Goal: Information Seeking & Learning: Learn about a topic

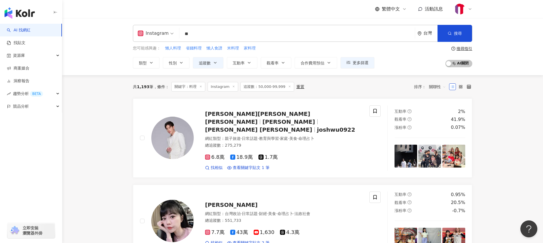
click at [192, 34] on input "**" at bounding box center [297, 34] width 231 height 11
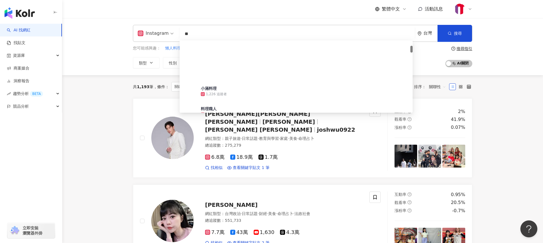
type input "*"
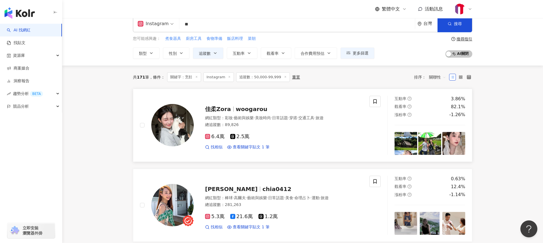
scroll to position [10, 0]
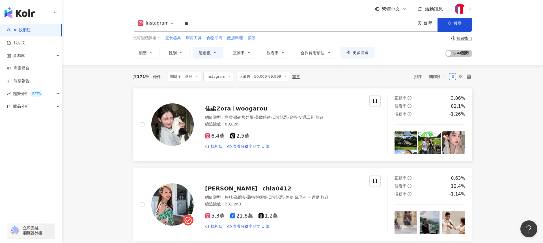
type input "**"
click at [236, 109] on span "woogarou" at bounding box center [252, 108] width 32 height 7
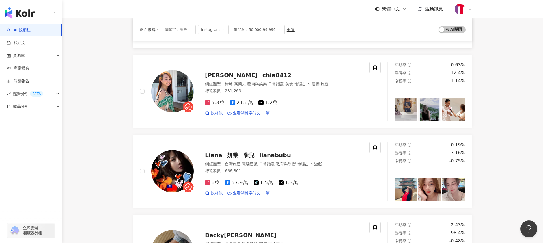
scroll to position [128, 0]
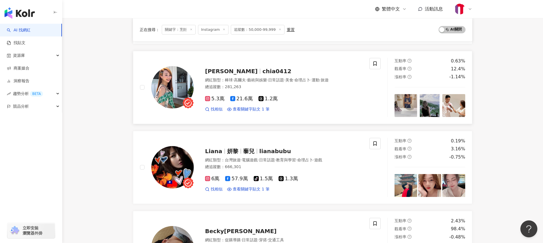
click at [222, 71] on span "呂佳宜" at bounding box center [231, 71] width 53 height 7
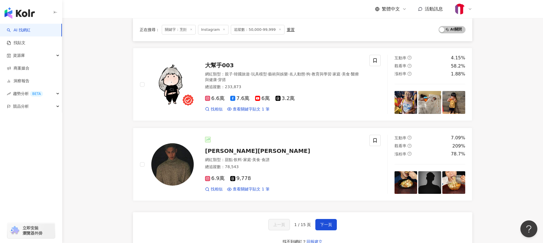
scroll to position [856, 0]
click at [329, 222] on span "下一頁" at bounding box center [326, 224] width 12 height 5
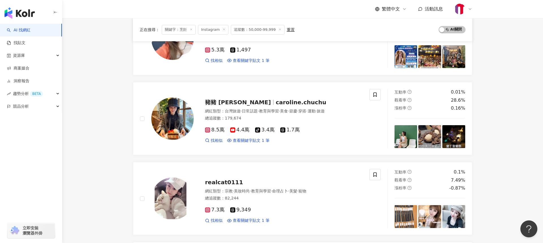
scroll to position [663, 0]
click at [242, 99] on span "豬豬 Caroline" at bounding box center [240, 102] width 71 height 7
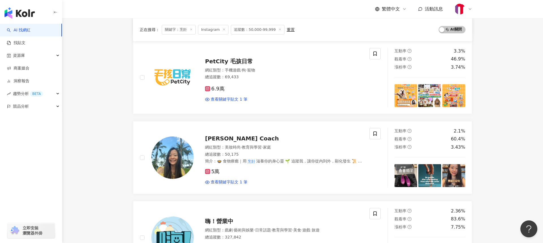
scroll to position [383, 0]
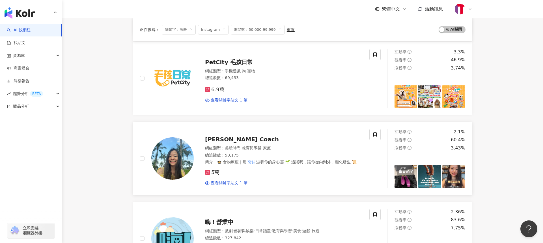
click at [223, 136] on span "Angel Coach" at bounding box center [242, 139] width 74 height 7
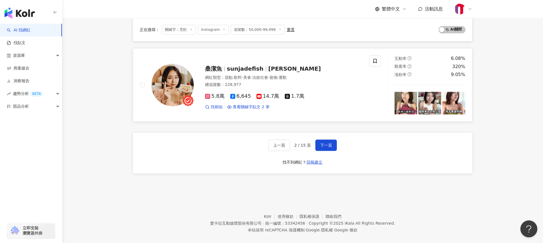
scroll to position [938, 0]
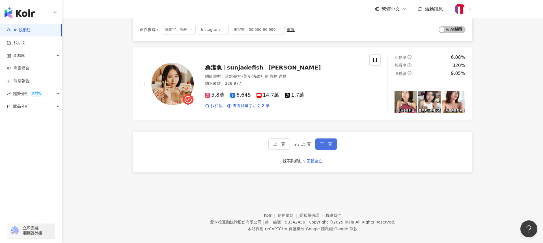
drag, startPoint x: 325, startPoint y: 139, endPoint x: 327, endPoint y: 136, distance: 4.3
click at [325, 142] on span "下一頁" at bounding box center [326, 144] width 12 height 5
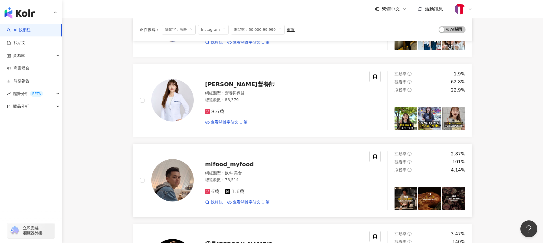
scroll to position [354, 0]
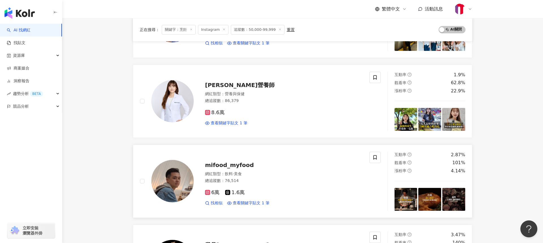
click at [210, 196] on div "6萬" at bounding box center [212, 193] width 14 height 6
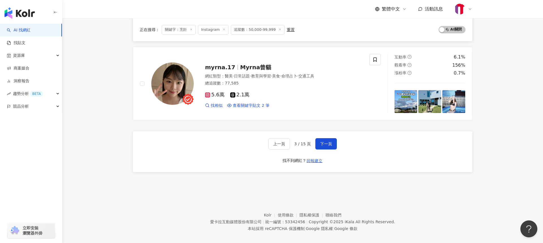
scroll to position [938, 0]
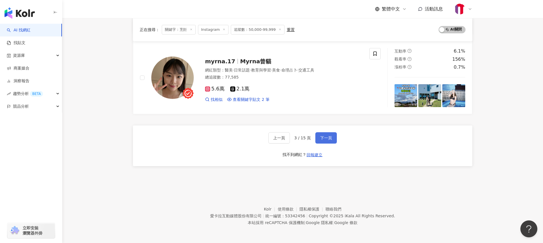
click at [324, 136] on span "下一頁" at bounding box center [326, 138] width 12 height 5
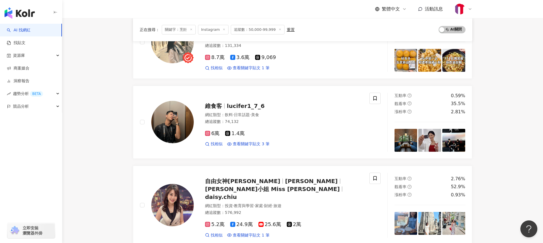
scroll to position [813, 0]
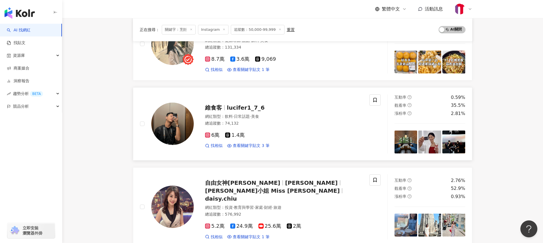
click at [223, 107] on span "維食客" at bounding box center [216, 107] width 22 height 7
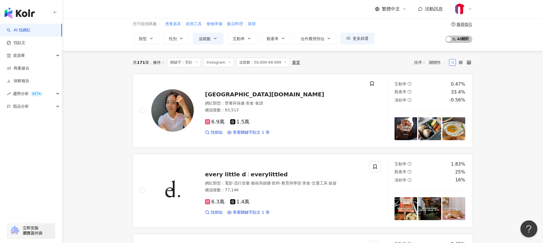
scroll to position [23, 0]
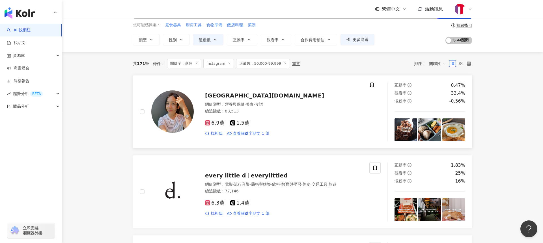
click at [228, 104] on span "營養與保健" at bounding box center [235, 104] width 20 height 5
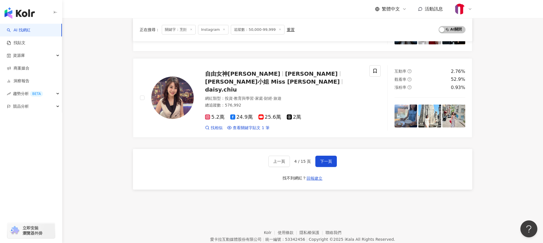
scroll to position [940, 0]
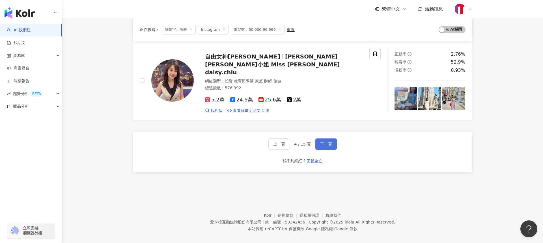
click at [322, 142] on span "下一頁" at bounding box center [326, 144] width 12 height 5
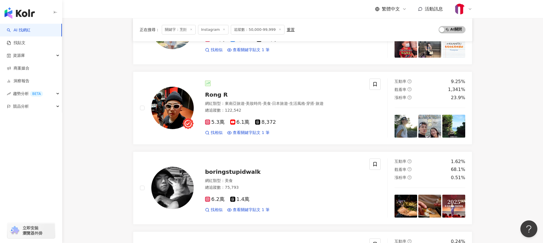
scroll to position [426, 0]
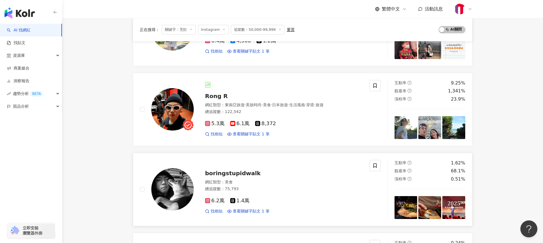
click at [233, 175] on span "boringstupidwalk" at bounding box center [233, 173] width 56 height 7
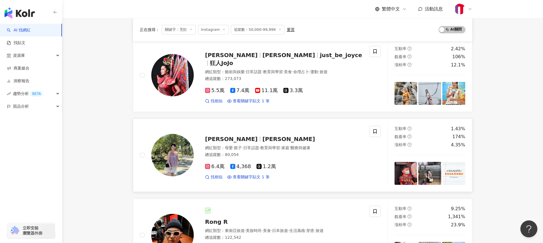
scroll to position [299, 0]
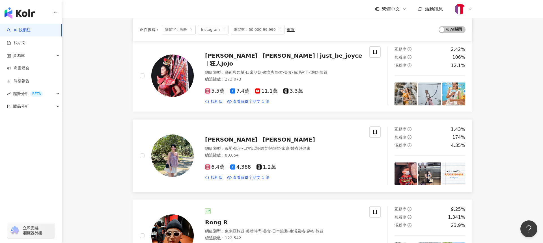
click at [235, 136] on div "喬瑟琳mama Jocelyn Gao" at bounding box center [284, 140] width 158 height 8
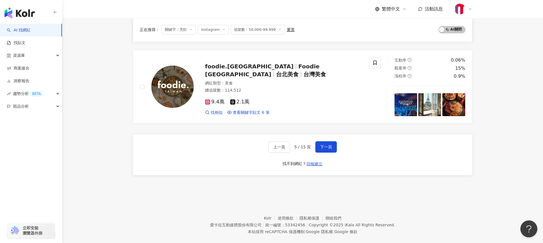
scroll to position [938, 0]
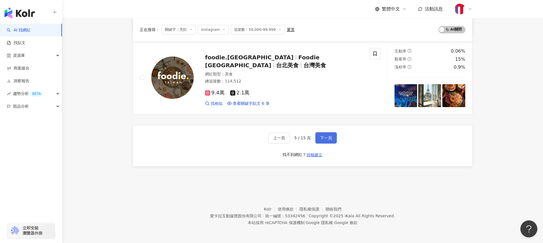
click at [323, 138] on span "下一頁" at bounding box center [326, 138] width 12 height 5
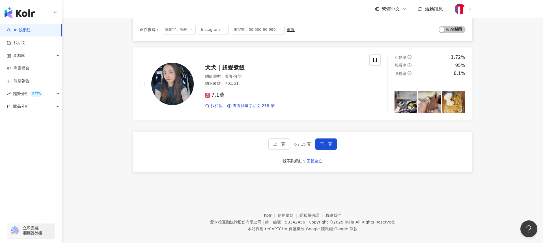
click at [189, 30] on span "關鍵字：烹飪" at bounding box center [179, 30] width 34 height 10
click at [181, 29] on span "關鍵字：烹飪" at bounding box center [179, 30] width 34 height 10
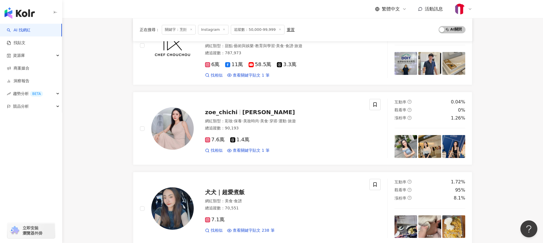
click at [287, 30] on div "重置" at bounding box center [291, 29] width 8 height 5
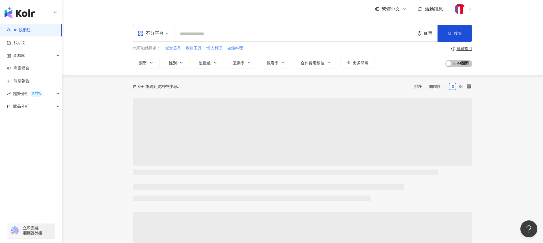
click at [232, 36] on input "search" at bounding box center [295, 34] width 236 height 11
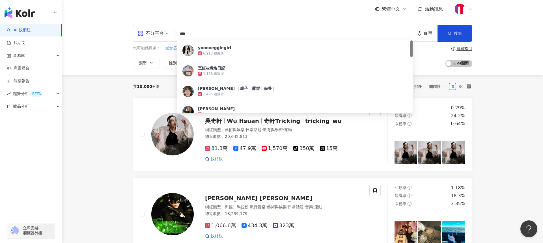
type input "**"
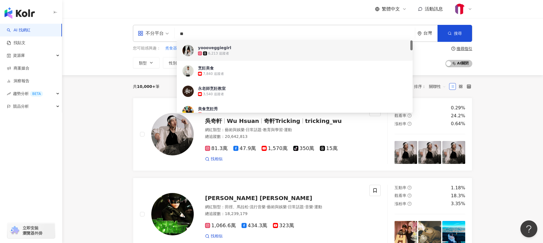
click at [216, 35] on input "**" at bounding box center [295, 34] width 236 height 11
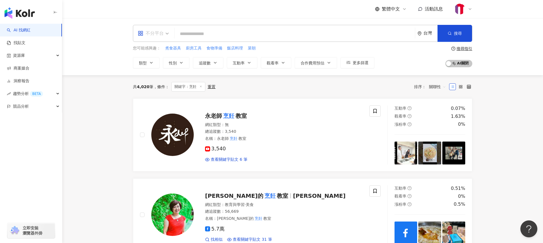
click at [164, 33] on div "不分平台" at bounding box center [151, 33] width 26 height 9
click at [147, 61] on div "Instagram" at bounding box center [155, 59] width 32 height 7
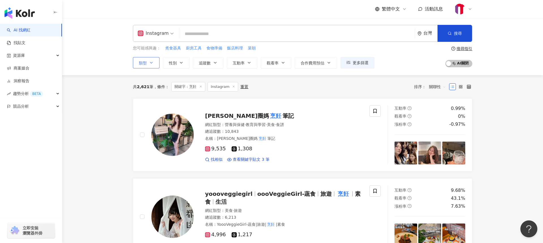
click at [151, 63] on icon "button" at bounding box center [151, 62] width 2 height 1
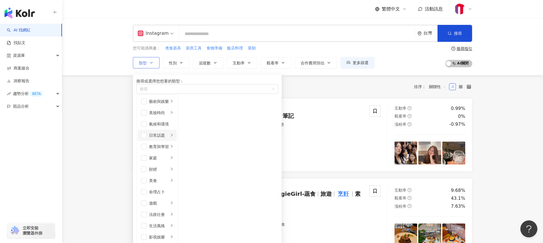
click at [173, 137] on icon "right" at bounding box center [171, 135] width 3 height 3
click at [177, 175] on li "美食" at bounding box center [157, 180] width 39 height 11
click at [188, 150] on span "button" at bounding box center [186, 147] width 6 height 6
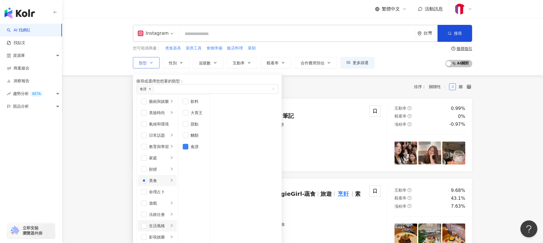
click at [169, 223] on div "生活風格" at bounding box center [159, 226] width 20 height 6
click at [188, 116] on span "button" at bounding box center [186, 113] width 6 height 6
click at [188, 104] on span "button" at bounding box center [186, 102] width 6 height 6
click at [169, 139] on div "日常話題" at bounding box center [159, 135] width 20 height 6
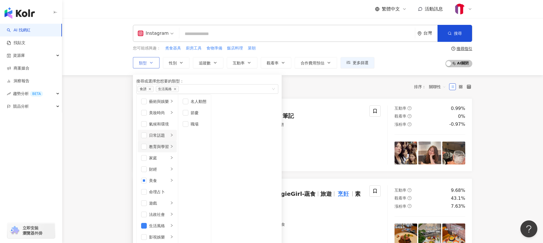
scroll to position [11, 0]
click at [169, 158] on div "家庭" at bounding box center [159, 158] width 20 height 6
click at [169, 178] on div "美食" at bounding box center [159, 181] width 20 height 6
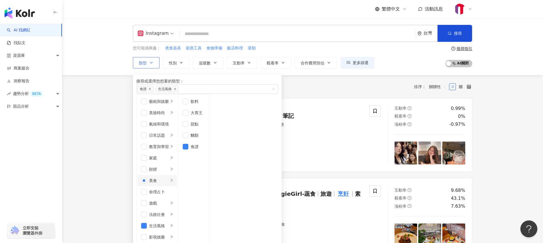
click at [233, 83] on div "搜尋或選擇您想要的類型：" at bounding box center [207, 81] width 142 height 6
click at [311, 90] on div "共 2,621 筆 條件 ： 關鍵字：烹飪 Instagram 重置 排序： 關聯性" at bounding box center [303, 87] width 340 height 10
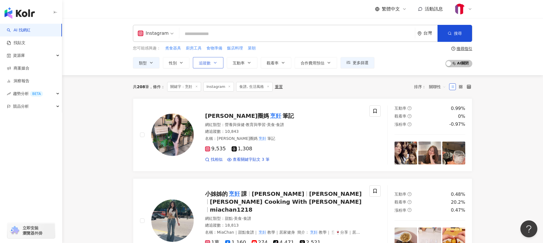
click at [211, 63] on button "追蹤數" at bounding box center [208, 62] width 31 height 11
type input "*"
type input "*******"
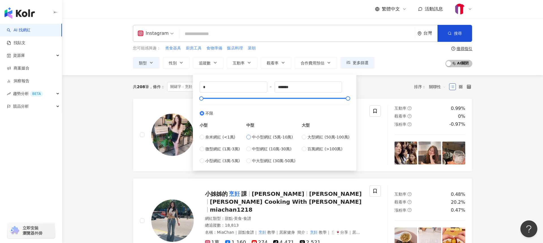
click at [257, 137] on span "中小型網紅 (5萬-10萬)" at bounding box center [272, 137] width 41 height 6
type input "*****"
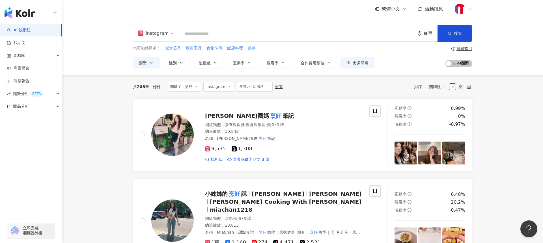
click at [375, 87] on div "共 208 筆 條件 ： 關鍵字：烹飪 Instagram 食譜, 生活風格 重置 排序： 關聯性" at bounding box center [303, 87] width 340 height 10
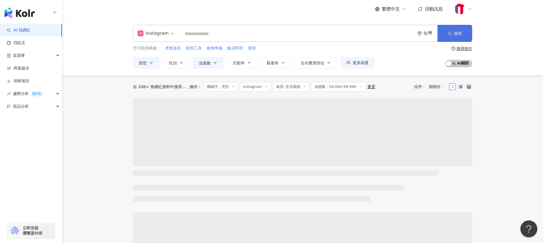
click at [450, 35] on icon "button" at bounding box center [450, 33] width 4 height 4
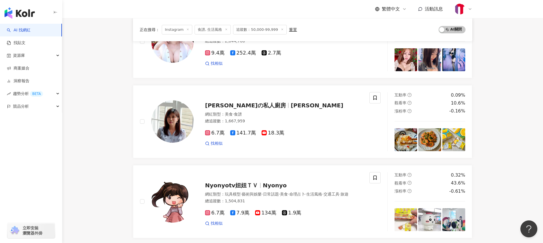
scroll to position [102, 0]
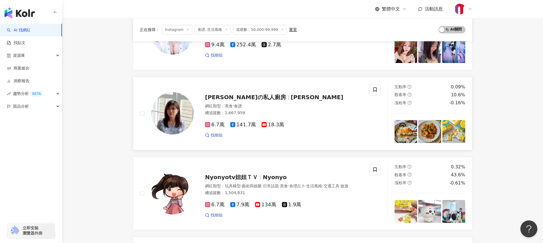
click at [227, 97] on span "Amyの私人廚房" at bounding box center [245, 97] width 81 height 7
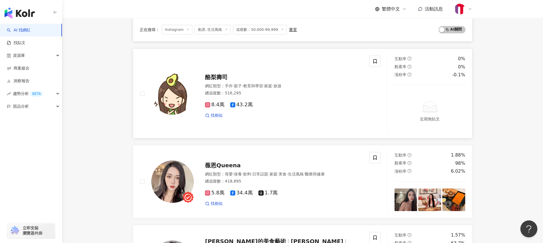
scroll to position [697, 0]
click at [221, 74] on span "酪梨壽司" at bounding box center [216, 77] width 23 height 7
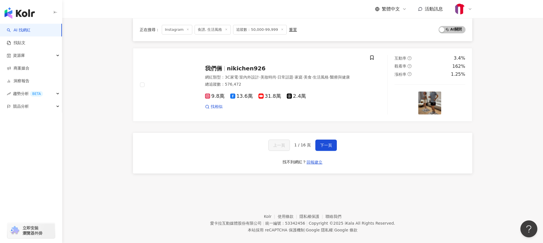
scroll to position [955, 0]
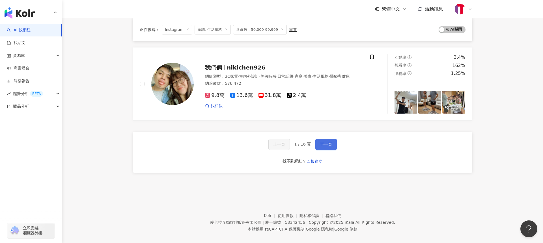
click at [328, 142] on span "下一頁" at bounding box center [326, 144] width 12 height 5
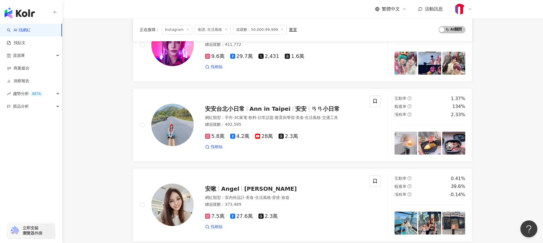
scroll to position [414, 0]
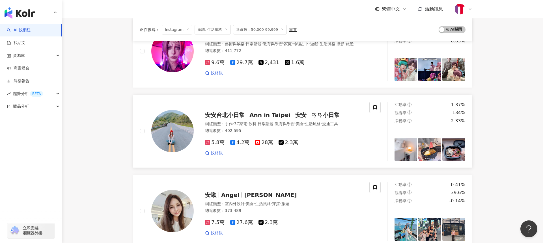
click at [239, 112] on span "安安台北小日常" at bounding box center [225, 115] width 40 height 7
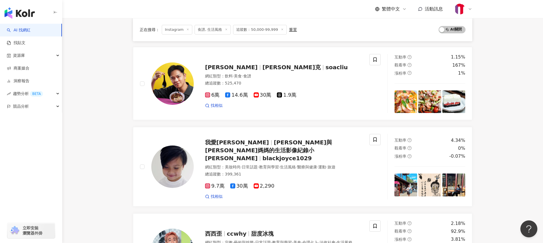
scroll to position [119, 0]
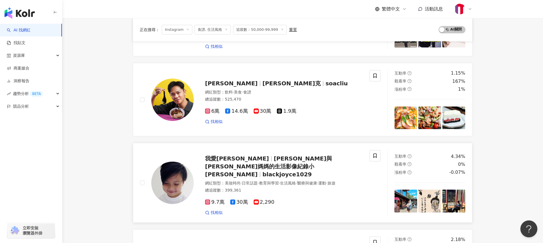
click at [261, 156] on span "小馬克與馬克媽媽的生活影像紀錄小馬克" at bounding box center [268, 166] width 127 height 23
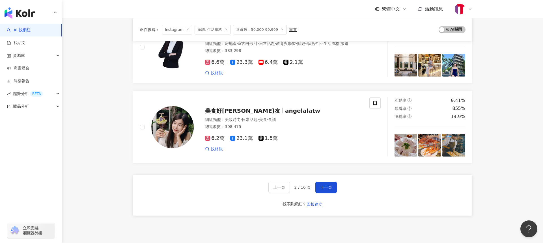
scroll to position [942, 0]
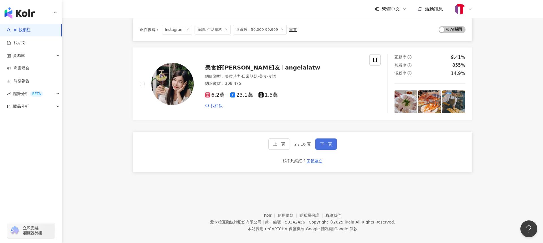
click at [327, 142] on span "下一頁" at bounding box center [326, 144] width 12 height 5
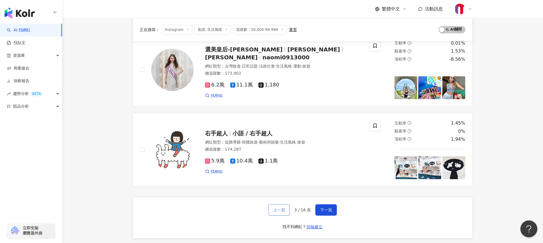
scroll to position [865, 0]
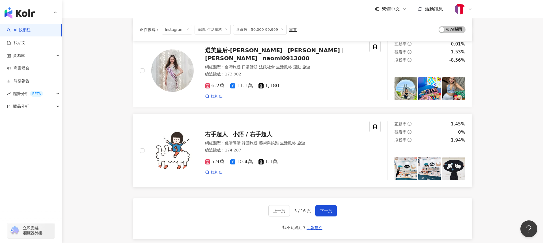
click at [237, 135] on span "小語 / 右手超人" at bounding box center [253, 134] width 40 height 7
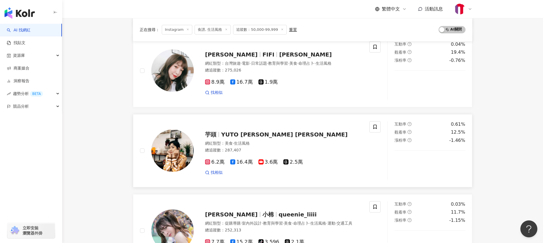
scroll to position [459, 0]
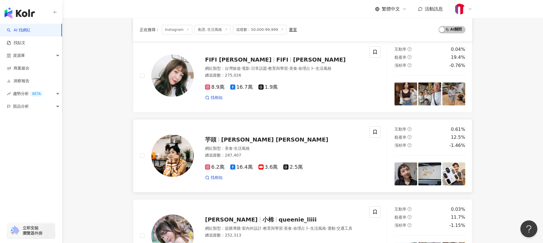
click at [228, 140] on span "YUTO LIN 林玉書" at bounding box center [284, 139] width 126 height 7
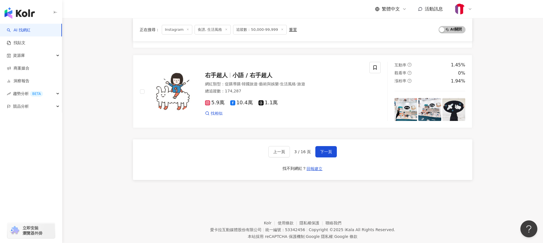
scroll to position [928, 0]
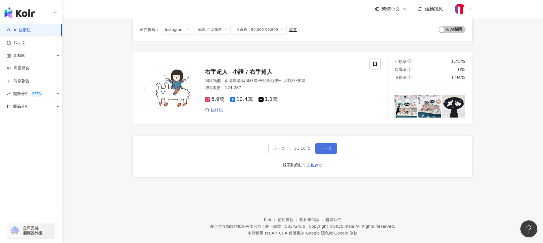
click at [327, 151] on button "下一頁" at bounding box center [326, 148] width 22 height 11
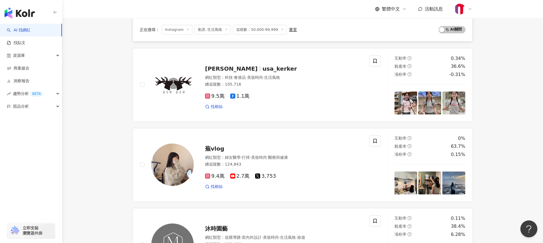
scroll to position [530, 0]
click at [212, 148] on span "蕪vlog" at bounding box center [214, 149] width 19 height 7
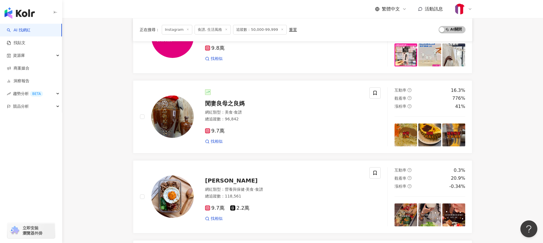
scroll to position [257, 0]
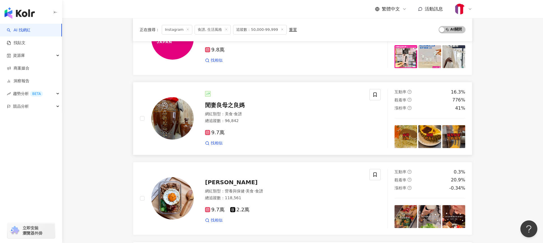
drag, startPoint x: 212, startPoint y: 104, endPoint x: 217, endPoint y: 104, distance: 4.6
click at [213, 104] on span "閒妻良母之良媽" at bounding box center [225, 105] width 40 height 7
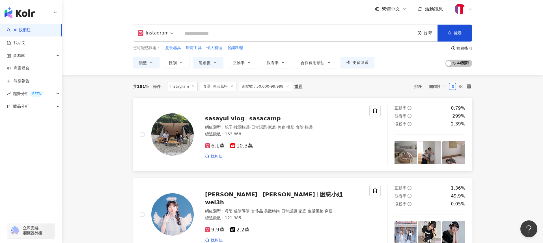
scroll to position [0, 0]
click at [231, 119] on span "sasayui vlog" at bounding box center [224, 118] width 39 height 7
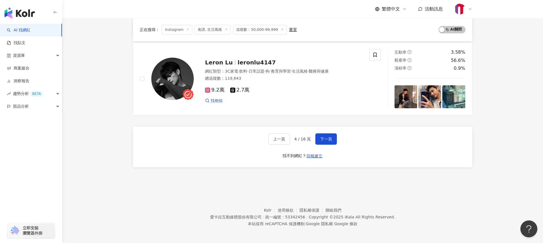
scroll to position [938, 0]
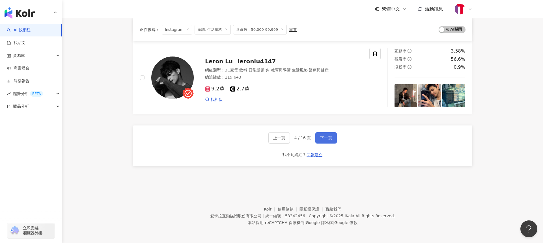
click at [325, 136] on span "下一頁" at bounding box center [326, 138] width 12 height 5
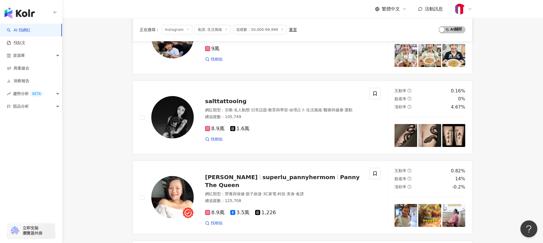
scroll to position [490, 0]
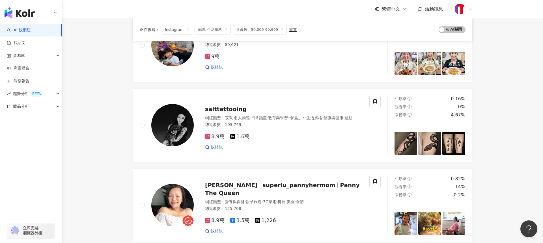
click at [289, 30] on div "重置" at bounding box center [293, 29] width 8 height 5
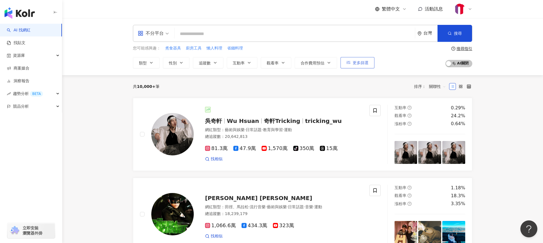
click at [359, 65] on button "更多篩選" at bounding box center [358, 62] width 34 height 11
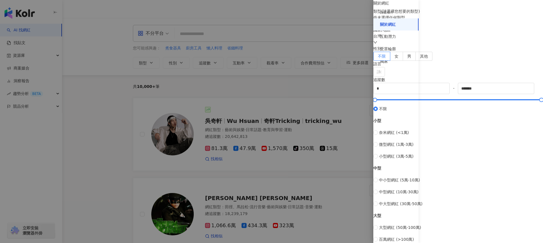
click at [334, 77] on div at bounding box center [271, 121] width 543 height 243
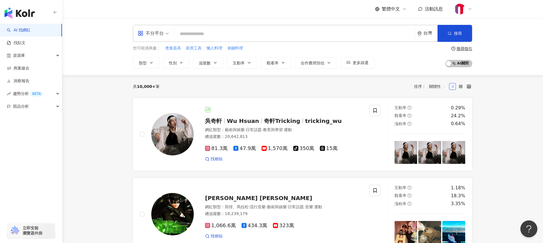
click at [166, 35] on span "不分平台" at bounding box center [153, 33] width 31 height 9
click at [158, 61] on div "Instagram" at bounding box center [155, 59] width 32 height 7
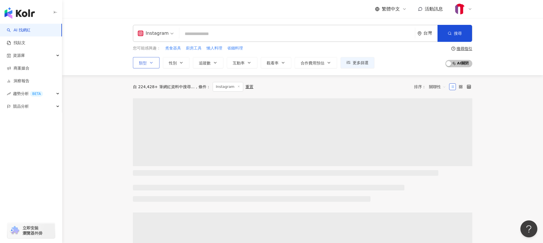
click at [155, 63] on button "類型" at bounding box center [146, 62] width 27 height 11
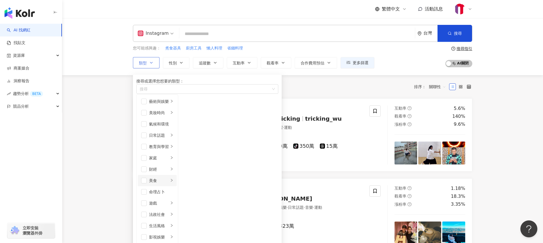
scroll to position [65, 0]
click at [169, 178] on div "美食" at bounding box center [159, 181] width 20 height 6
click at [188, 150] on span "button" at bounding box center [186, 147] width 6 height 6
click at [169, 223] on div "生活風格" at bounding box center [159, 226] width 20 height 6
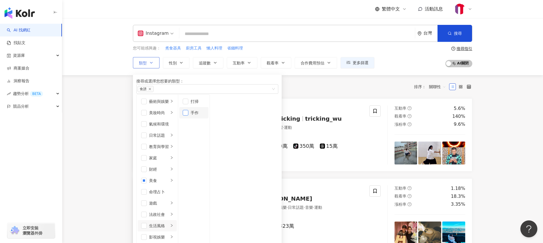
click at [188, 116] on span "button" at bounding box center [186, 113] width 6 height 6
click at [188, 104] on span "button" at bounding box center [186, 102] width 6 height 6
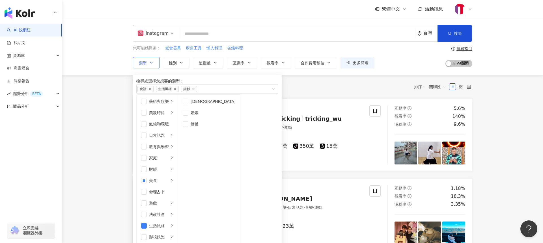
drag, startPoint x: 153, startPoint y: 125, endPoint x: 161, endPoint y: 132, distance: 10.8
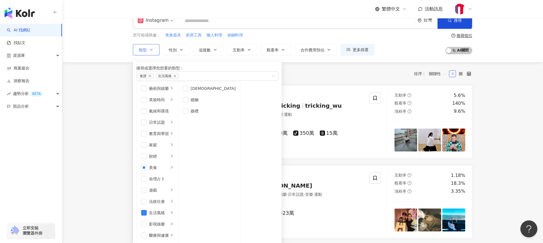
scroll to position [8, 0]
click at [166, 147] on div "家庭" at bounding box center [159, 145] width 20 height 6
drag, startPoint x: 216, startPoint y: 112, endPoint x: 212, endPoint y: 116, distance: 5.2
click at [188, 103] on span "button" at bounding box center [186, 100] width 6 height 6
click at [169, 123] on div "日常話題" at bounding box center [159, 122] width 20 height 6
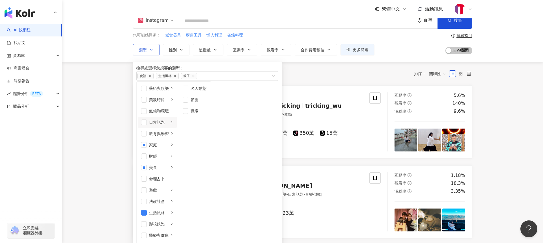
scroll to position [0, 0]
click at [169, 103] on div "美妝時尚" at bounding box center [159, 100] width 20 height 6
click at [169, 92] on div "藝術與娛樂" at bounding box center [159, 88] width 20 height 6
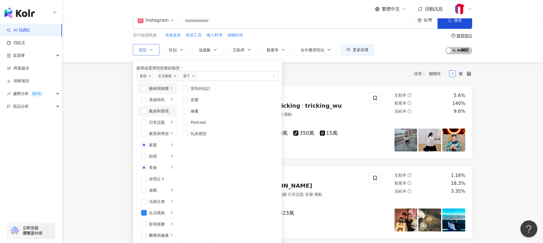
click at [173, 114] on div "氣候和環境" at bounding box center [161, 111] width 24 height 6
click at [300, 74] on div "共 10,000+ 筆 條件 ： Instagram 重置 排序： 關聯性" at bounding box center [303, 74] width 340 height 10
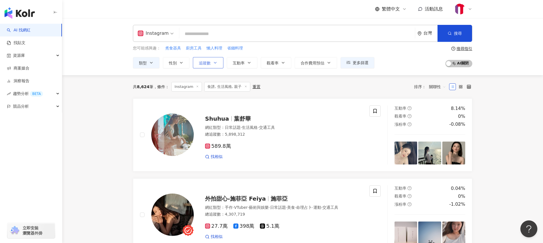
click at [216, 62] on icon "button" at bounding box center [215, 63] width 5 height 5
type input "*"
type input "*******"
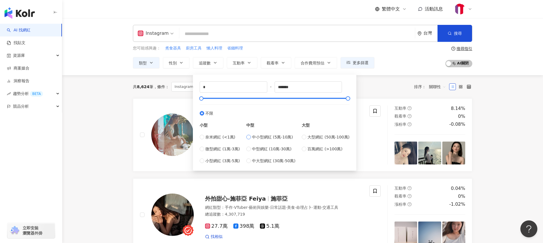
click at [268, 137] on span "中小型網紅 (5萬-10萬)" at bounding box center [272, 137] width 41 height 6
type input "*****"
click at [370, 91] on div "共 8,624 筆 條件 ： Instagram 食譜, 生活風格, 親子 重置 排序： 關聯性" at bounding box center [303, 87] width 340 height 10
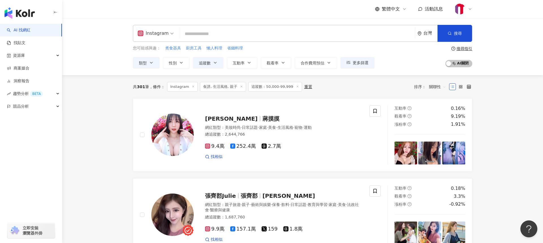
click at [233, 33] on input "search" at bounding box center [297, 34] width 231 height 11
click at [192, 49] on span "廚房工具" at bounding box center [194, 49] width 16 height 6
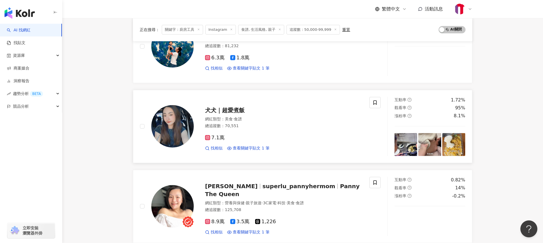
scroll to position [89, 0]
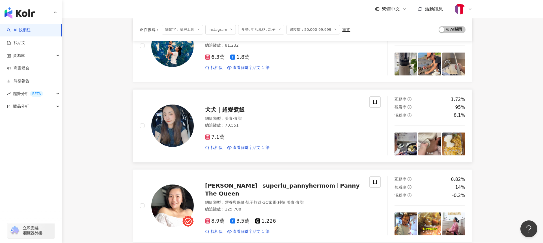
click at [227, 108] on span "犬犬｜超愛煮飯" at bounding box center [225, 109] width 40 height 7
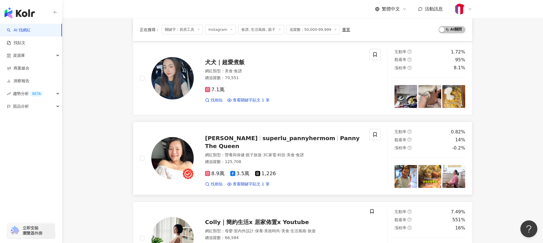
scroll to position [172, 0]
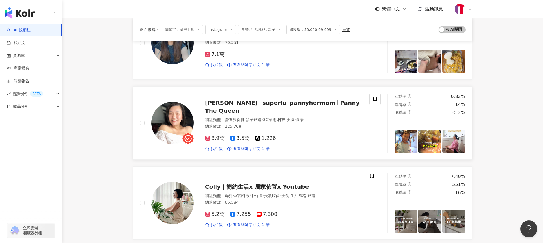
click at [263, 106] on span "superlu_pannyhermom" at bounding box center [299, 103] width 73 height 7
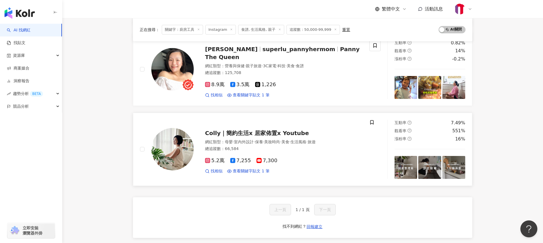
scroll to position [232, 0]
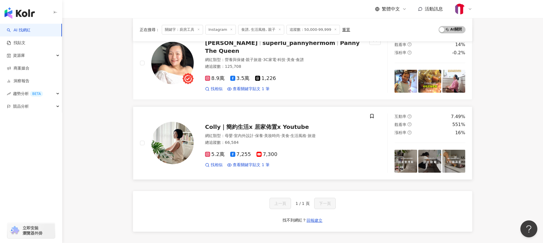
click at [248, 126] on span "Colly｜簡約生活x 居家佈置x Youtube" at bounding box center [257, 127] width 104 height 7
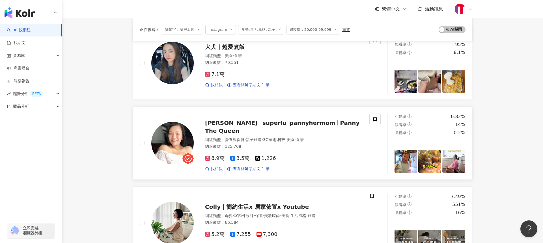
scroll to position [0, 0]
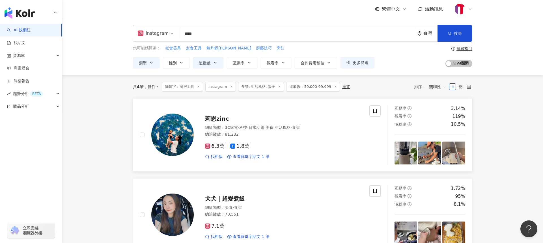
click at [214, 119] on span "莉恩zinc" at bounding box center [217, 118] width 24 height 7
click at [172, 48] on span "煮食器具" at bounding box center [173, 49] width 16 height 6
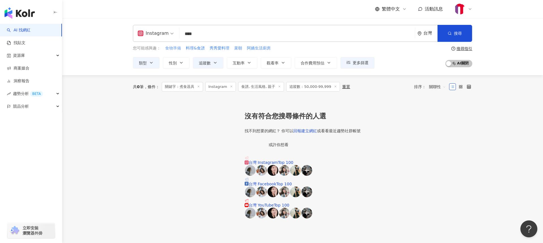
click at [172, 48] on span "食物準備" at bounding box center [173, 49] width 16 height 6
click at [173, 48] on span "煮食器具" at bounding box center [173, 49] width 16 height 6
click at [225, 37] on input "****" at bounding box center [297, 34] width 231 height 11
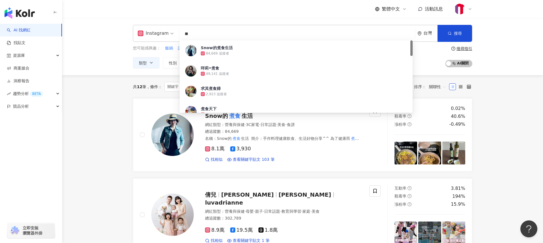
type input "**"
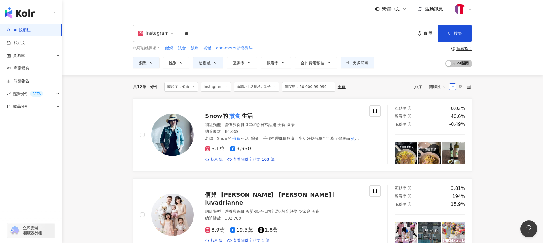
click at [102, 67] on div "Instagram ** 台灣 搜尋 9f962617-a0e9-43df-9f81-44ce79f42170 Snow的煮食生活 84,669 追蹤者 咩莉…" at bounding box center [302, 46] width 481 height 57
click at [234, 115] on mark "煮食" at bounding box center [235, 115] width 14 height 9
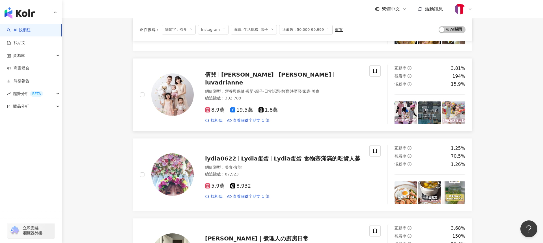
scroll to position [116, 0]
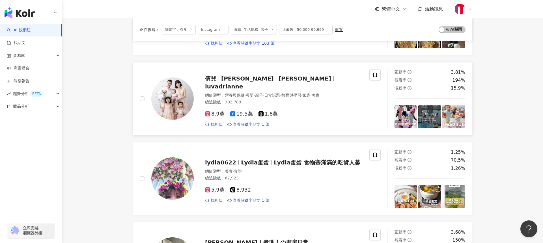
click at [258, 82] on span "Adrianne Lu" at bounding box center [249, 78] width 57 height 7
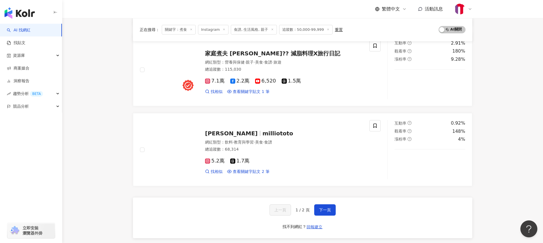
scroll to position [865, 0]
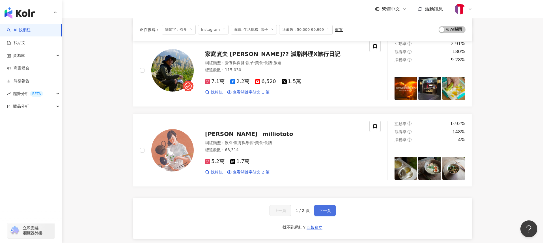
click at [324, 214] on button "下一頁" at bounding box center [325, 210] width 22 height 11
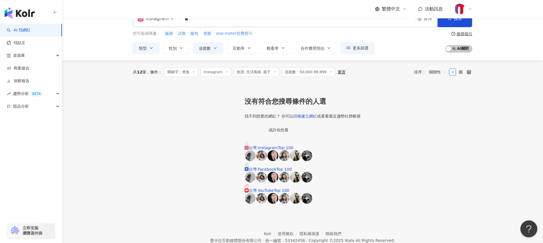
scroll to position [8, 0]
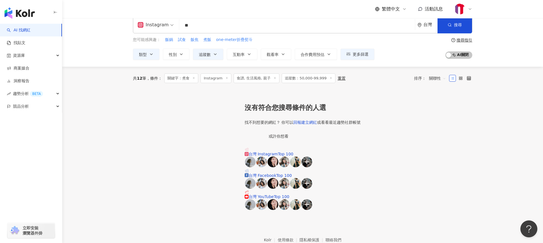
click at [274, 78] on icon at bounding box center [275, 78] width 3 height 3
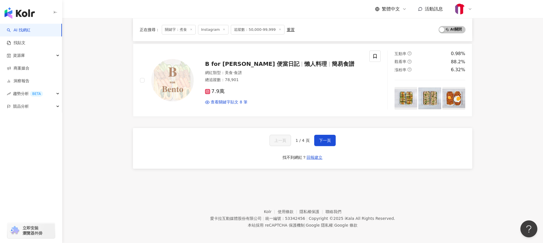
scroll to position [944, 0]
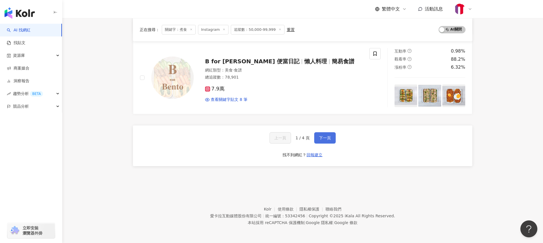
click at [322, 140] on span "下一頁" at bounding box center [325, 138] width 12 height 5
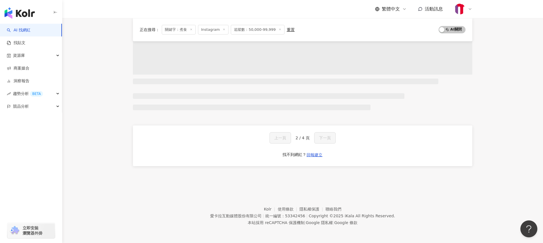
scroll to position [320, 0]
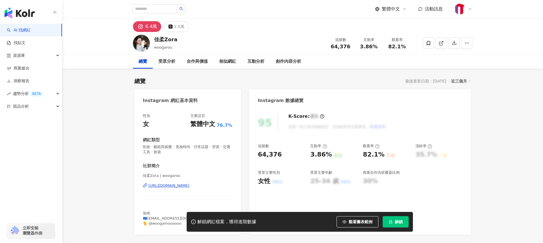
click at [171, 186] on div "https://www.instagram.com/woogarou/" at bounding box center [169, 185] width 41 height 5
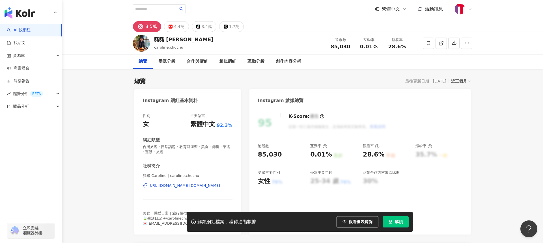
click at [188, 186] on div "https://www.instagram.com/caroline.chuchu/" at bounding box center [185, 185] width 72 height 5
click at [191, 185] on div "https://www.instagram.com/caroline.chuchu/" at bounding box center [185, 185] width 72 height 5
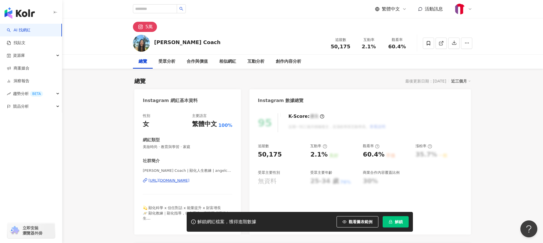
click at [169, 181] on div "https://www.instagram.com/angelcoach2024/" at bounding box center [169, 180] width 41 height 5
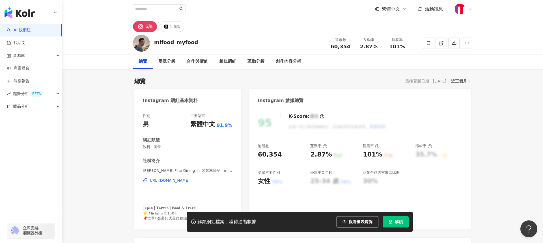
click at [190, 181] on div "https://www.instagram.com/mifood_myfood/" at bounding box center [169, 180] width 41 height 5
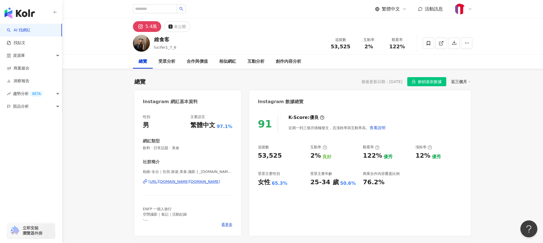
click at [175, 179] on div "https://www.instagram.com/_bw.food_h/" at bounding box center [185, 181] width 72 height 5
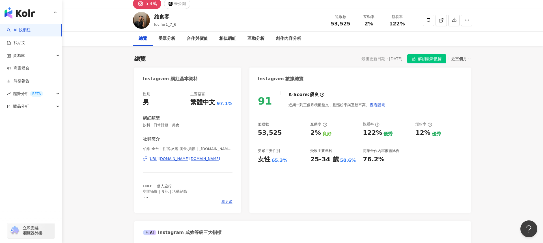
scroll to position [47, 0]
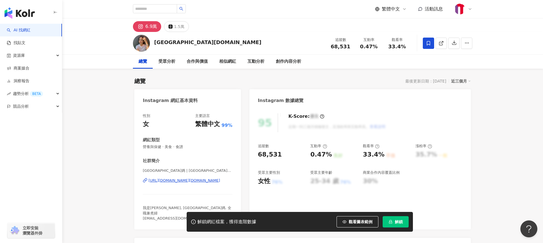
click at [181, 181] on div "[URL][DOMAIN_NAME][DOMAIN_NAME]" at bounding box center [185, 180] width 72 height 5
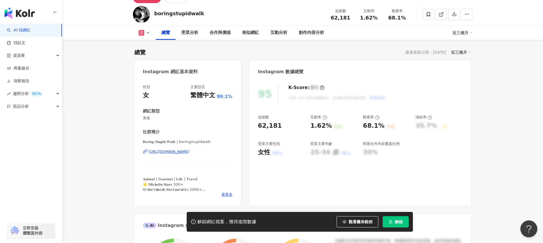
scroll to position [82, 0]
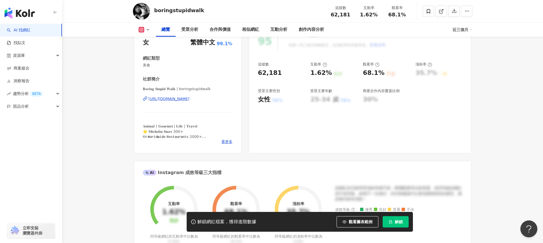
click at [190, 99] on div "https://www.instagram.com/boringstupidwalk/" at bounding box center [169, 98] width 41 height 5
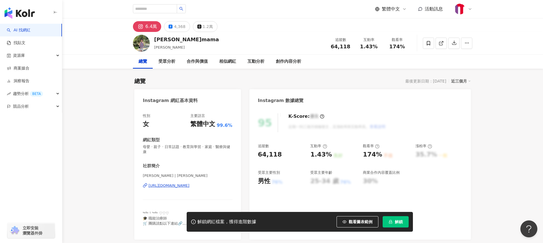
click at [172, 183] on div "https://www.instagram.com/jocelynnno/" at bounding box center [169, 185] width 41 height 5
click at [186, 183] on div "https://www.instagram.com/jocelynnno/" at bounding box center [169, 185] width 41 height 5
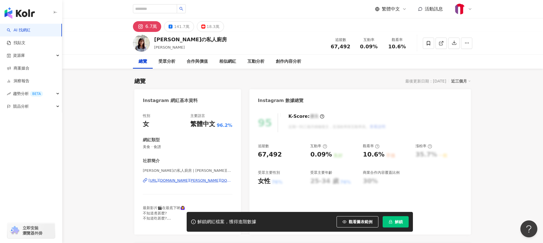
click at [167, 181] on div "[URL][DOMAIN_NAME][PERSON_NAME][DOMAIN_NAME]" at bounding box center [191, 180] width 84 height 5
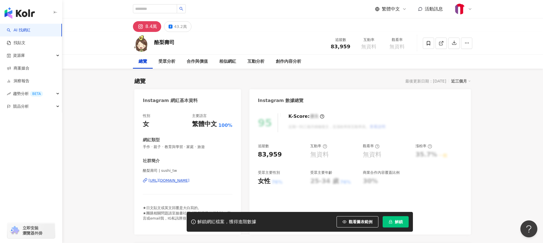
click at [190, 180] on div "https://www.instagram.com/sushi_tw/" at bounding box center [169, 180] width 41 height 5
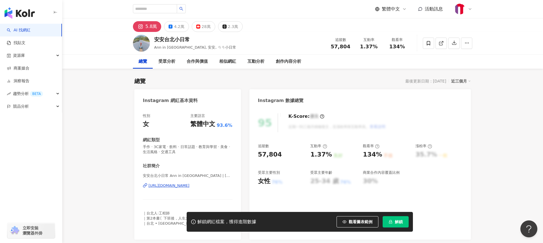
click at [190, 185] on div "https://www.instagram.com/taipei_serenade/" at bounding box center [169, 185] width 41 height 5
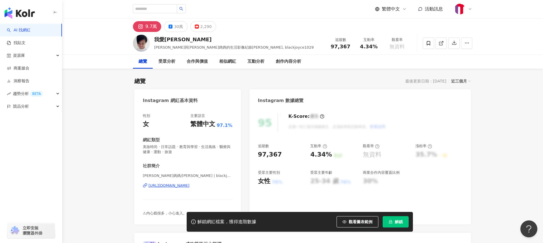
click at [175, 185] on div "https://www.instagram.com/blackjoyce1029/" at bounding box center [169, 185] width 41 height 5
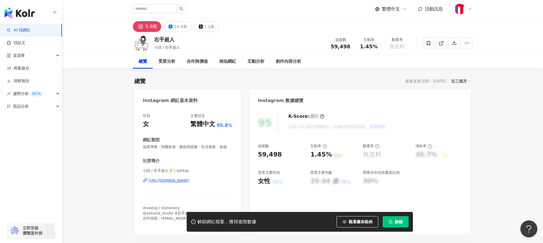
click at [181, 180] on div "[URL][DOMAIN_NAME]" at bounding box center [169, 180] width 41 height 5
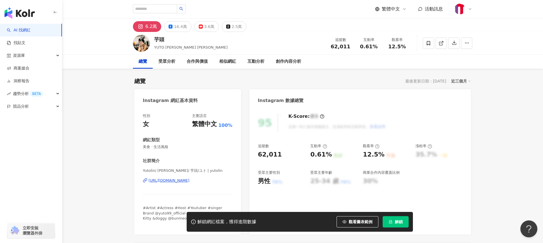
click at [170, 181] on div "https://www.instagram.com/yutolin/" at bounding box center [169, 180] width 41 height 5
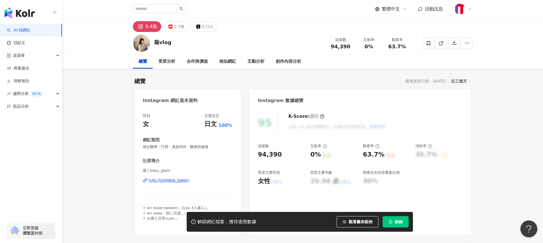
click at [181, 179] on div "https://www.instagram.com/kabu_glam/" at bounding box center [169, 180] width 41 height 5
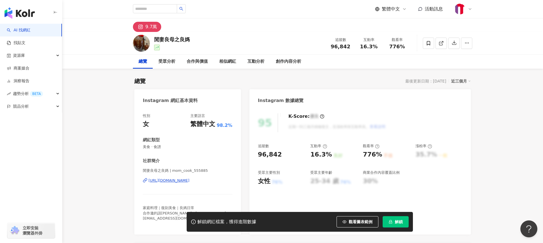
click at [190, 181] on div "https://www.instagram.com/mom_cook_555885/" at bounding box center [169, 180] width 41 height 5
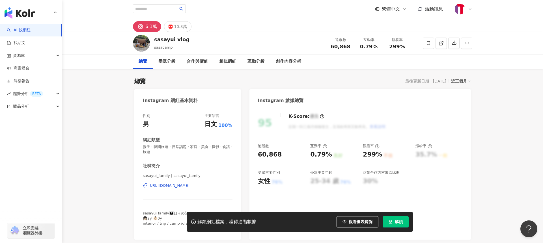
click at [180, 186] on div "[URL][DOMAIN_NAME]" at bounding box center [169, 185] width 41 height 5
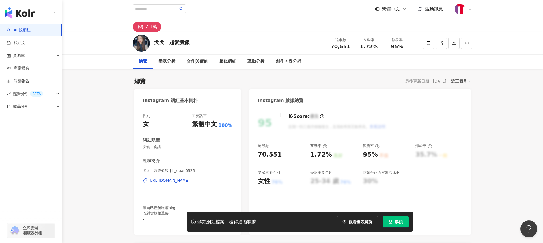
click at [181, 180] on div "https://www.instagram.com/h_quan0525/" at bounding box center [169, 180] width 41 height 5
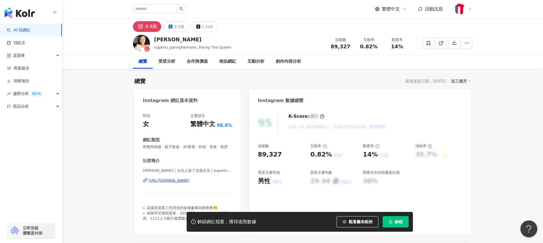
click at [190, 181] on div "https://www.instagram.com/superlu_pannyhermom/" at bounding box center [169, 180] width 41 height 5
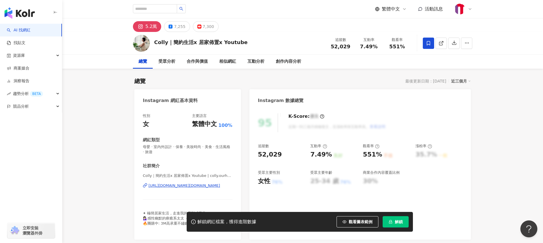
click at [189, 186] on div "[URL][DOMAIN_NAME][DOMAIN_NAME]" at bounding box center [185, 185] width 72 height 5
click at [232, 59] on div "相似網紅" at bounding box center [227, 61] width 17 height 7
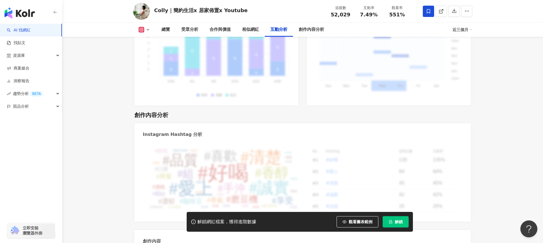
scroll to position [1552, 0]
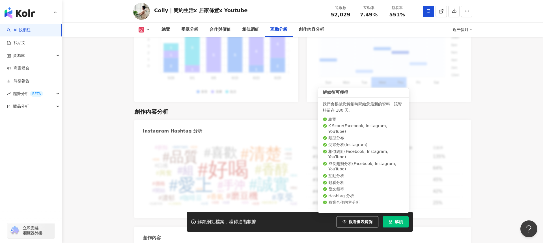
click at [392, 220] on icon "lock" at bounding box center [391, 222] width 4 height 4
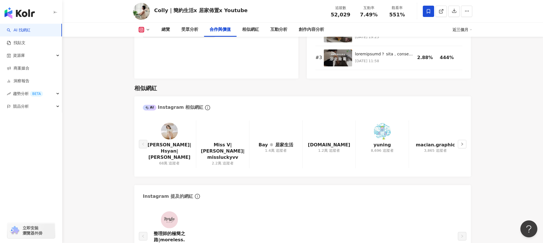
scroll to position [900, 0]
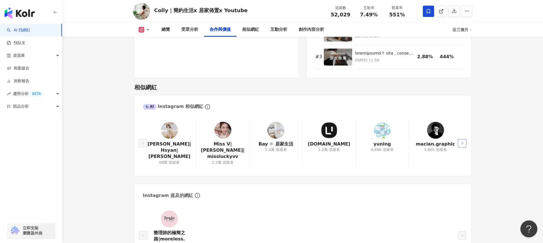
click at [462, 142] on icon "right" at bounding box center [462, 143] width 3 height 3
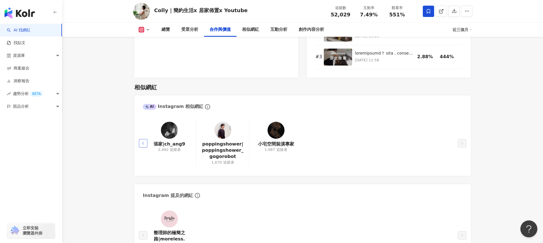
click at [141, 142] on icon "left" at bounding box center [142, 143] width 3 height 3
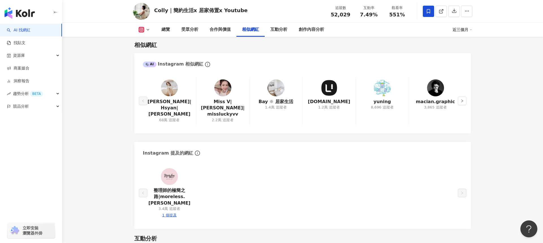
scroll to position [942, 0]
click at [171, 187] on link "整理師的極簡之路|moreless.blair" at bounding box center [169, 196] width 44 height 19
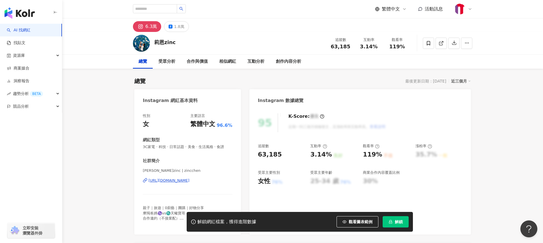
click at [179, 181] on div "[URL][DOMAIN_NAME]" at bounding box center [169, 180] width 41 height 5
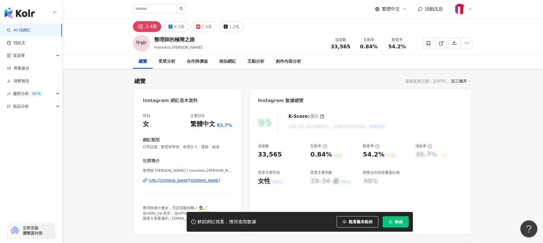
click at [179, 181] on div "https://www.instagram.com/moreless.blair/" at bounding box center [185, 180] width 72 height 5
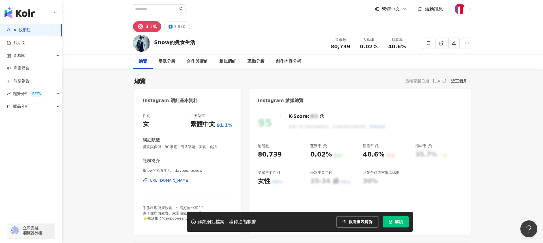
click at [187, 181] on div "https://www.instagram.com/daypoonesnow/" at bounding box center [169, 180] width 41 height 5
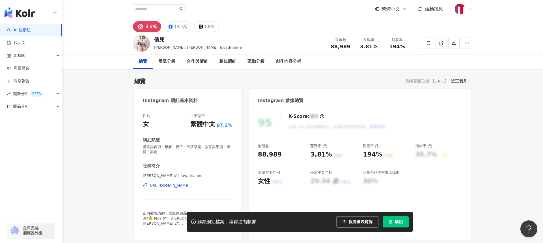
click at [162, 186] on div "[URL][DOMAIN_NAME]" at bounding box center [169, 185] width 41 height 5
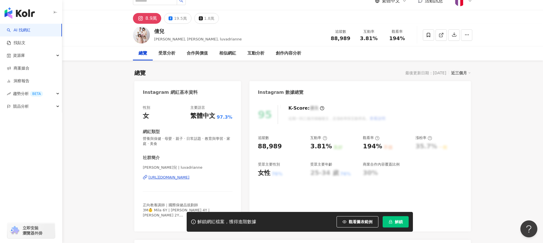
scroll to position [10, 0]
